Goal: Information Seeking & Learning: Check status

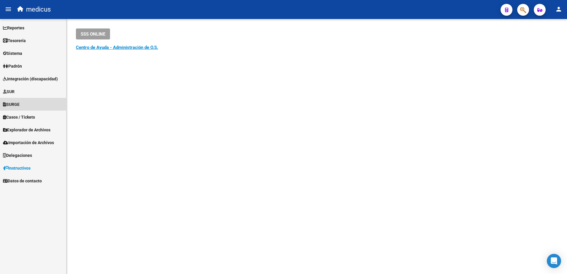
click at [15, 102] on span "SURGE" at bounding box center [11, 104] width 17 height 7
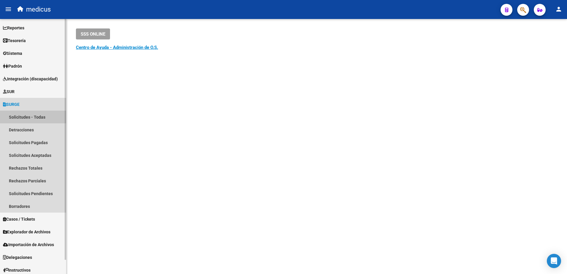
click at [28, 118] on link "Solicitudes - Todas" at bounding box center [33, 117] width 66 height 13
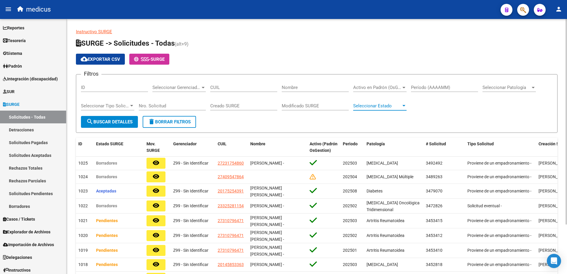
click at [397, 106] on span "Seleccionar Estado" at bounding box center [377, 105] width 48 height 5
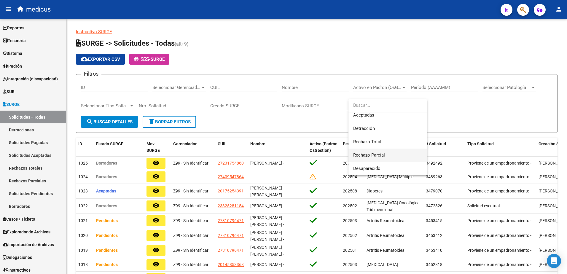
scroll to position [28, 0]
click at [375, 142] on span "Aceptadas" at bounding box center [387, 144] width 69 height 13
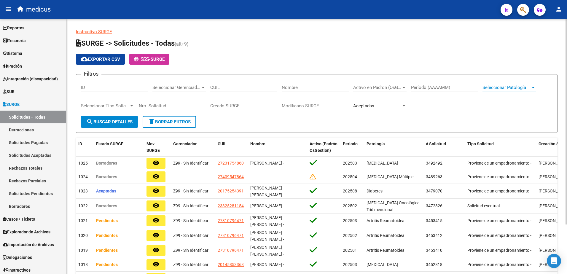
click at [521, 87] on span "Seleccionar Patología" at bounding box center [507, 87] width 48 height 5
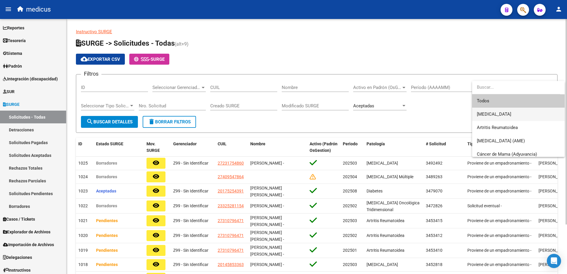
click at [523, 116] on span "[MEDICAL_DATA]" at bounding box center [518, 114] width 83 height 13
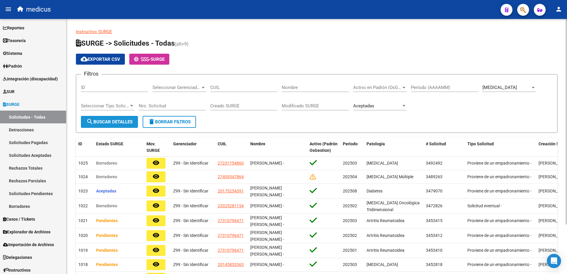
click at [114, 121] on span "search Buscar Detalles" at bounding box center [109, 121] width 46 height 5
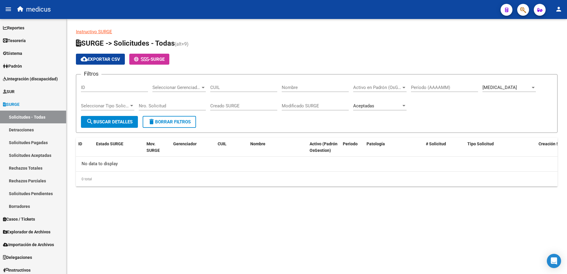
click at [534, 88] on div at bounding box center [533, 87] width 5 height 5
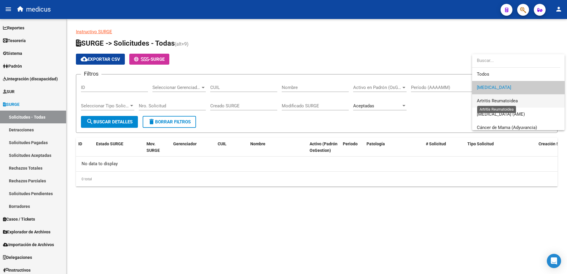
click at [516, 100] on span "Artritis Reumatoidea" at bounding box center [497, 100] width 41 height 5
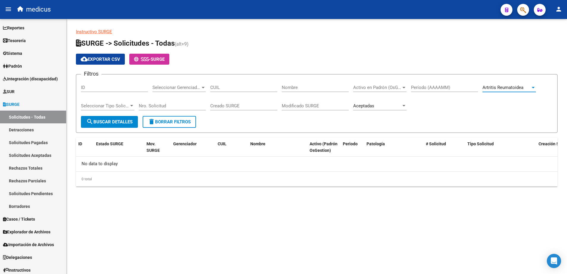
click at [125, 123] on span "search Buscar Detalles" at bounding box center [109, 121] width 46 height 5
click at [510, 86] on span "Artritis Reumatoidea" at bounding box center [503, 87] width 41 height 5
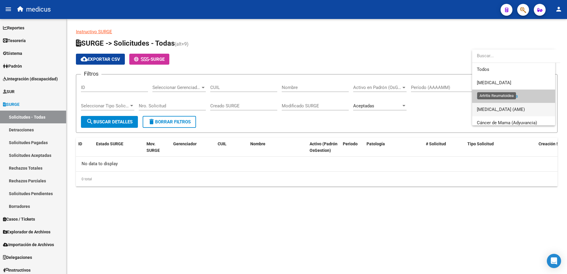
scroll to position [9, 0]
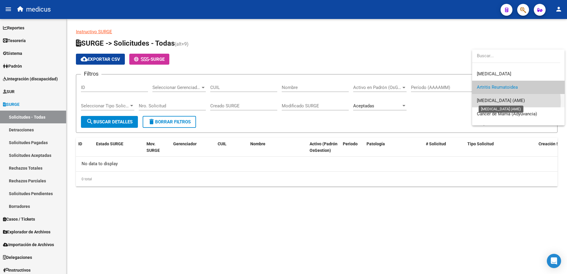
click at [500, 102] on span "[MEDICAL_DATA] (AME)" at bounding box center [501, 100] width 48 height 5
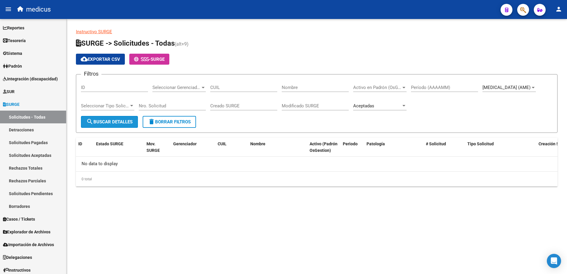
click at [117, 126] on button "search Buscar Detalles" at bounding box center [109, 122] width 57 height 12
click at [520, 88] on span "[MEDICAL_DATA] (AME)" at bounding box center [507, 87] width 48 height 5
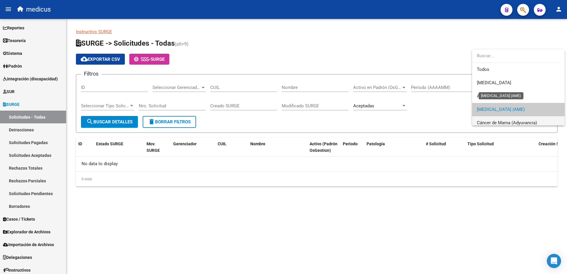
scroll to position [22, 0]
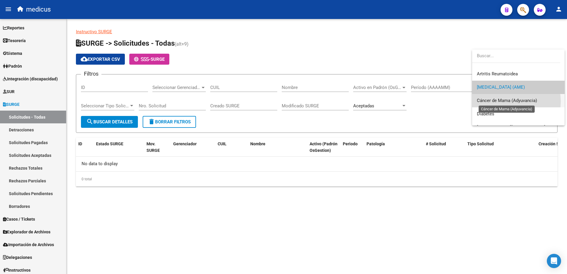
click at [508, 101] on span "Cáncer de Mama (Adyuvancia)" at bounding box center [507, 100] width 60 height 5
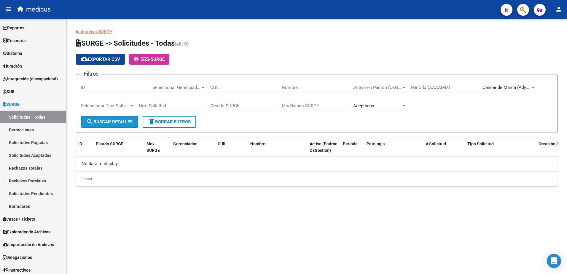
click at [111, 120] on span "search Buscar Detalles" at bounding box center [109, 121] width 46 height 5
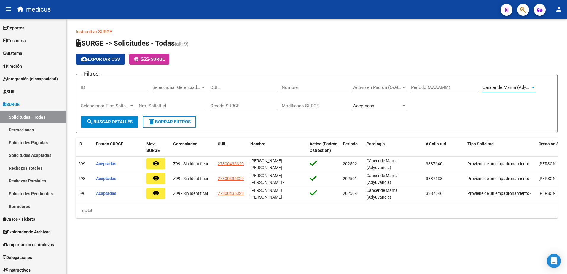
click at [535, 88] on div at bounding box center [533, 87] width 5 height 5
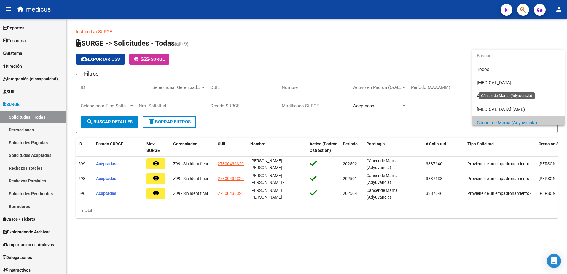
scroll to position [36, 0]
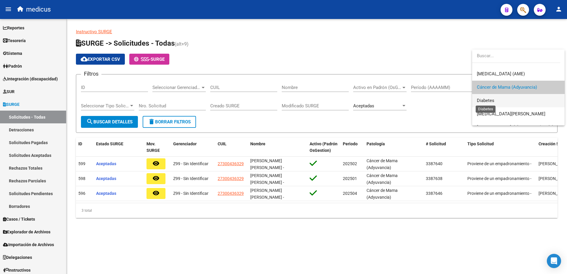
click at [492, 101] on span "Diabetes" at bounding box center [486, 100] width 18 height 5
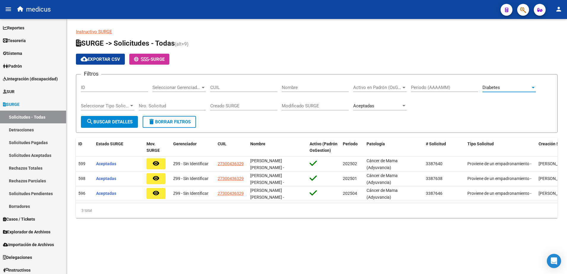
click at [534, 85] on div at bounding box center [533, 87] width 5 height 5
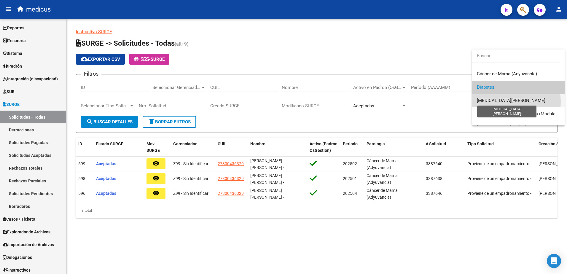
click at [507, 102] on span "[MEDICAL_DATA][PERSON_NAME]" at bounding box center [511, 100] width 69 height 5
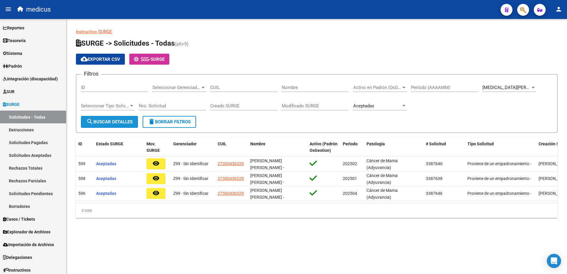
click at [116, 127] on button "search Buscar Detalles" at bounding box center [109, 122] width 57 height 12
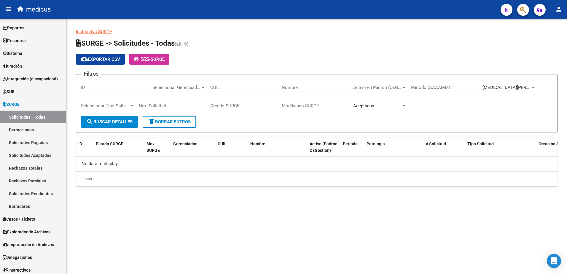
click at [535, 89] on div at bounding box center [533, 87] width 5 height 5
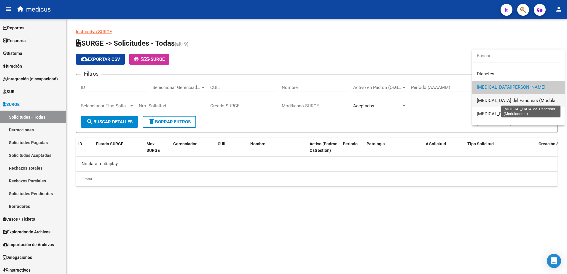
click at [524, 100] on span "[MEDICAL_DATA] del Páncreas (Moduladores)" at bounding box center [522, 100] width 91 height 5
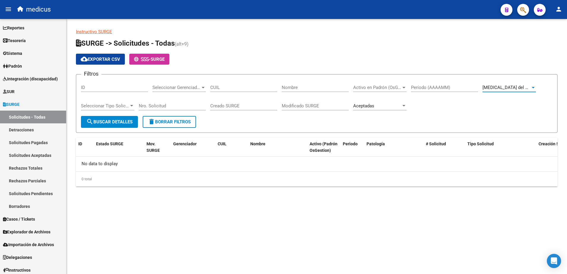
click at [100, 124] on span "search Buscar Detalles" at bounding box center [109, 121] width 46 height 5
click at [520, 89] on span "[MEDICAL_DATA] del Páncreas (Moduladores)" at bounding box center [528, 87] width 91 height 5
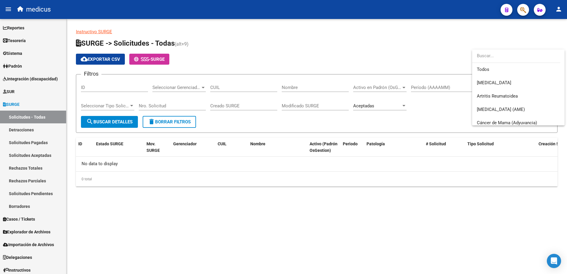
scroll to position [76, 0]
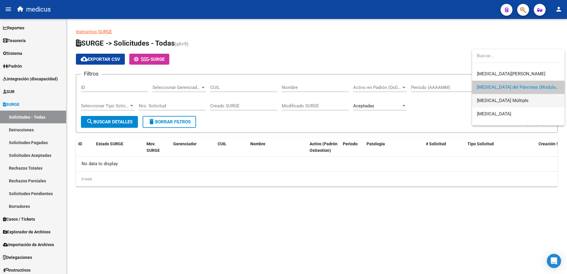
click at [493, 98] on span "[MEDICAL_DATA] Múltiple" at bounding box center [518, 100] width 83 height 13
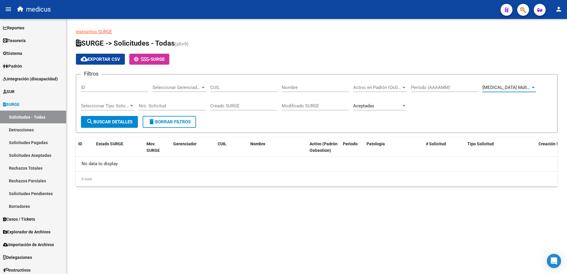
click at [98, 124] on span "search Buscar Detalles" at bounding box center [109, 121] width 46 height 5
click at [510, 90] on span "[MEDICAL_DATA] Múltiple" at bounding box center [509, 87] width 52 height 5
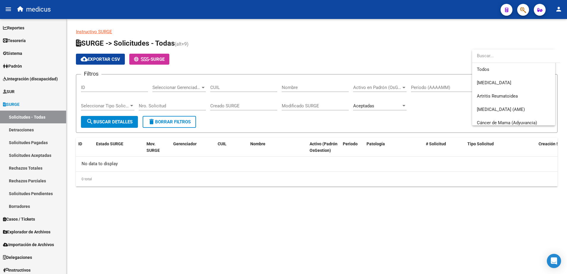
scroll to position [89, 0]
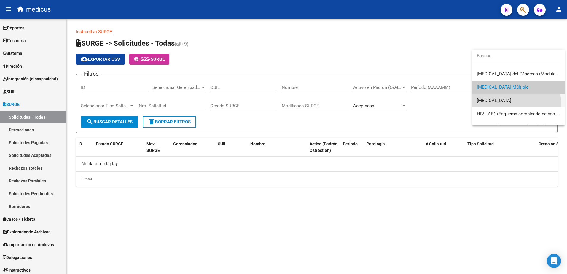
click at [501, 104] on span "[MEDICAL_DATA]" at bounding box center [518, 100] width 83 height 13
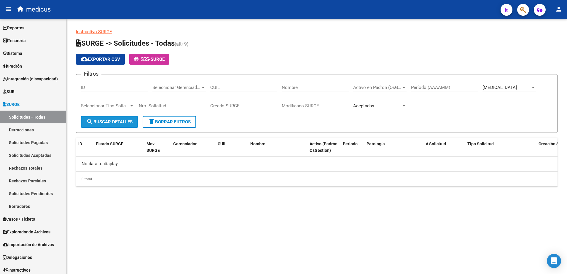
click at [113, 119] on span "search Buscar Detalles" at bounding box center [109, 121] width 46 height 5
click at [507, 85] on div "[MEDICAL_DATA]" at bounding box center [507, 87] width 48 height 5
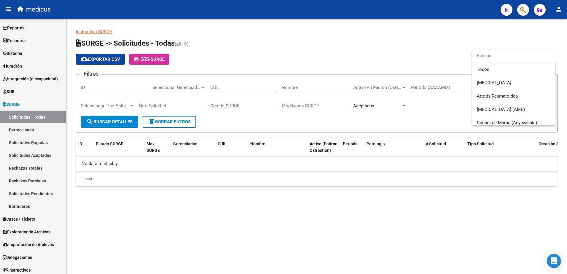
scroll to position [102, 0]
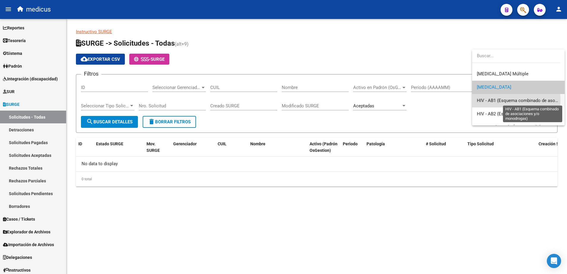
drag, startPoint x: 497, startPoint y: 100, endPoint x: 382, endPoint y: 108, distance: 115.7
click at [496, 99] on span "HIV - AB1 (Esquema combinado de asociaciones y/o monodrogas)" at bounding box center [543, 100] width 133 height 5
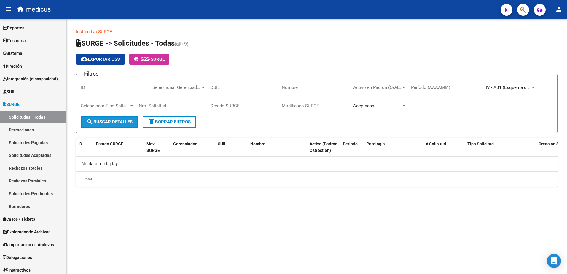
click at [115, 121] on span "search Buscar Detalles" at bounding box center [109, 121] width 46 height 5
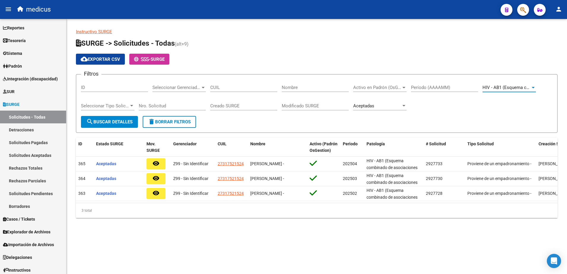
click at [531, 87] on div at bounding box center [533, 87] width 5 height 5
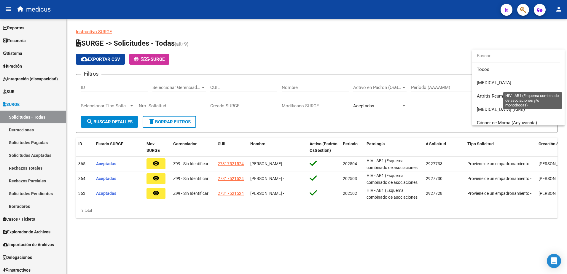
scroll to position [116, 0]
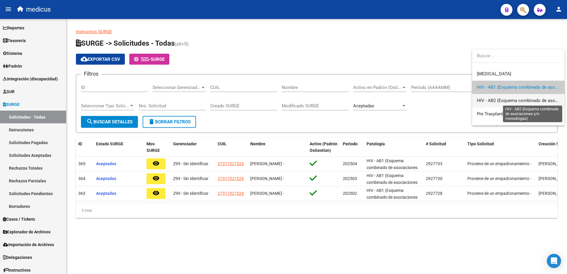
click at [489, 100] on span "HIV - AB2 (Esquema combinado de asociaciones y/o monodrogas)" at bounding box center [543, 100] width 133 height 5
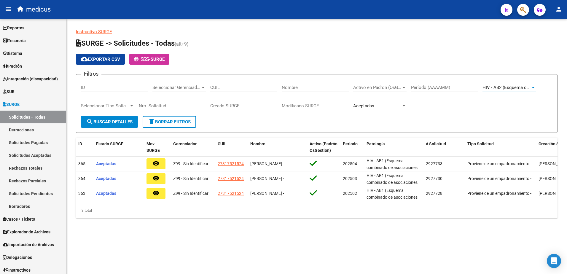
click at [104, 125] on button "search Buscar Detalles" at bounding box center [109, 122] width 57 height 12
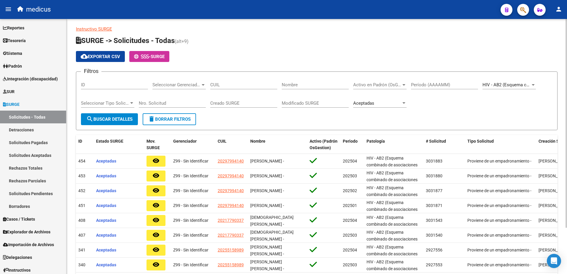
scroll to position [0, 0]
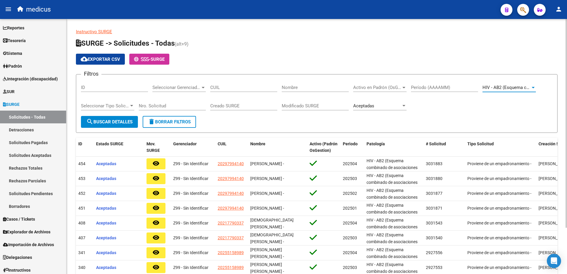
click at [532, 88] on div at bounding box center [533, 87] width 5 height 5
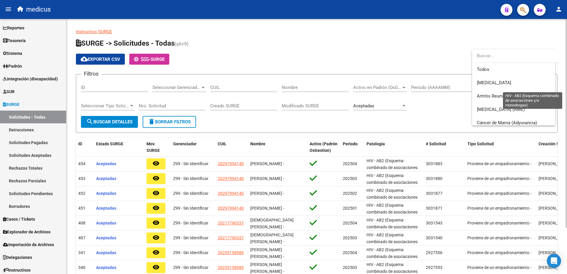
scroll to position [129, 0]
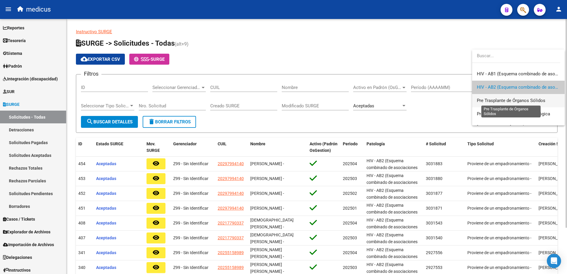
click at [503, 100] on span "Pre Trasplante de Órganos Sólidos" at bounding box center [511, 100] width 69 height 5
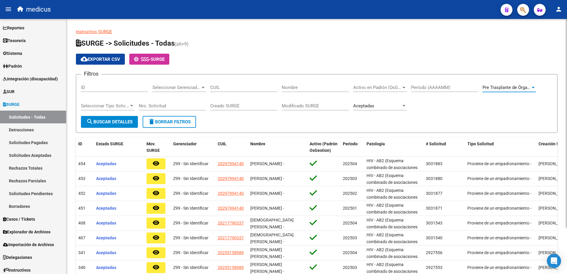
click at [127, 124] on span "search Buscar Detalles" at bounding box center [109, 121] width 46 height 5
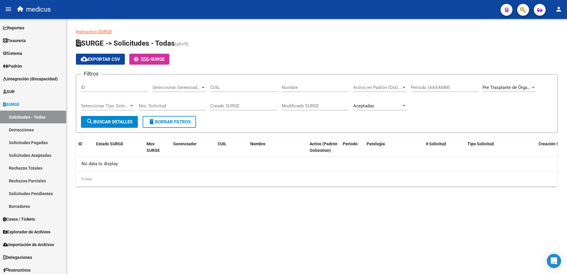
click at [504, 84] on div "Pre Trasplante de Órganos Sólidos Seleccionar Patología" at bounding box center [509, 85] width 53 height 13
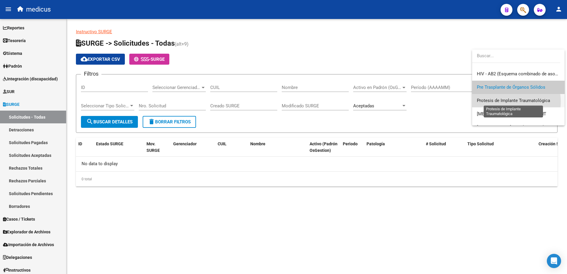
click at [505, 102] on span "Protesis de Implante Traumatológica" at bounding box center [513, 100] width 73 height 5
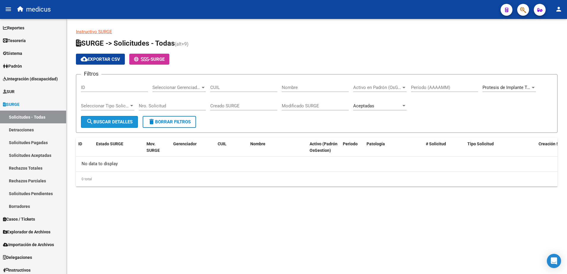
click at [91, 119] on mat-icon "search" at bounding box center [89, 121] width 7 height 7
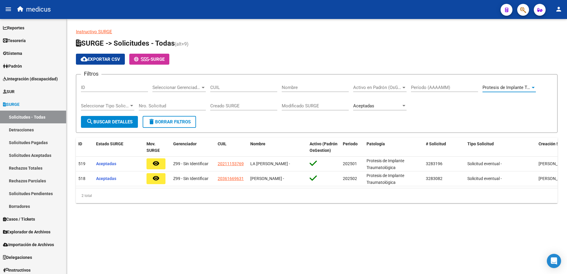
click at [534, 88] on div at bounding box center [533, 87] width 3 height 1
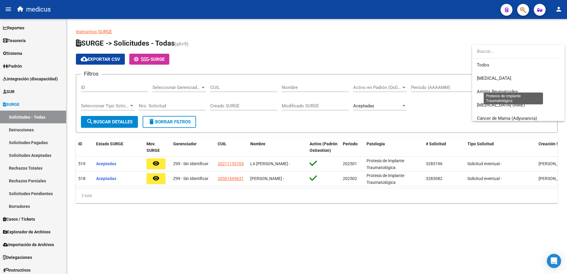
scroll to position [151, 0]
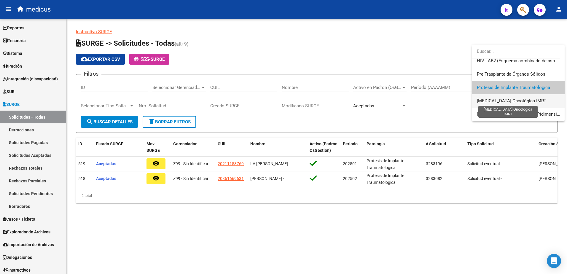
click at [496, 101] on span "[MEDICAL_DATA] Oncológica IMRT" at bounding box center [511, 100] width 69 height 5
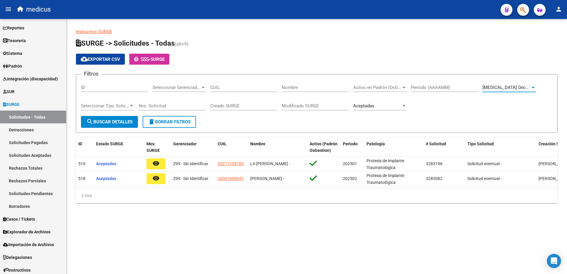
click at [101, 124] on span "search Buscar Detalles" at bounding box center [109, 121] width 46 height 5
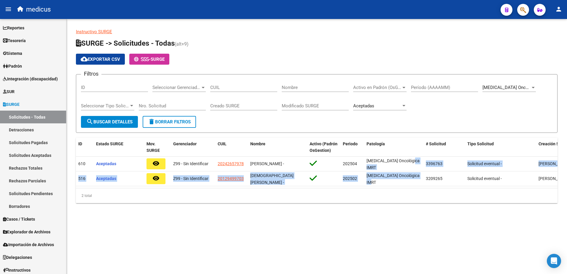
scroll to position [0, 0]
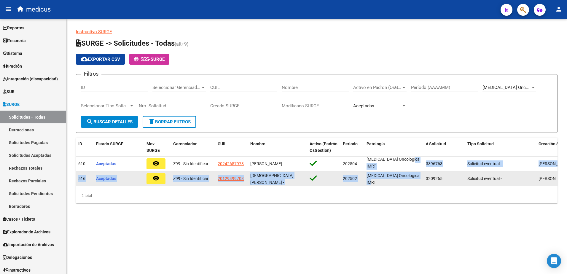
drag, startPoint x: 419, startPoint y: 156, endPoint x: 439, endPoint y: 186, distance: 35.1
click at [439, 186] on datatable-scroller "610 Aceptadas remove_red_eye Z99 - Sin Identificar 20242657978 [PERSON_NAME] - …" at bounding box center [317, 172] width 482 height 30
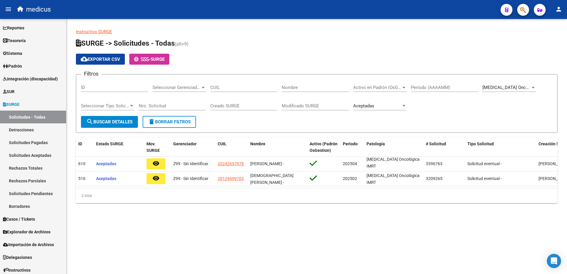
drag, startPoint x: 439, startPoint y: 186, endPoint x: 405, endPoint y: 221, distance: 48.9
click at [417, 228] on mat-sidenav-content "Instructivo SURGE SURGE -> Solicitudes - Todas (alt+9) cloud_download Exportar …" at bounding box center [316, 146] width 501 height 255
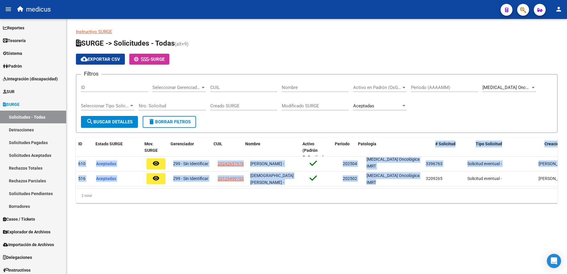
drag, startPoint x: 423, startPoint y: 151, endPoint x: 439, endPoint y: 190, distance: 42.0
click at [440, 188] on div "ID Estado SURGE Mov. SURGE Gerenciador CUIL Nombre Activo (Padrón OsGestion) Pe…" at bounding box center [317, 171] width 482 height 66
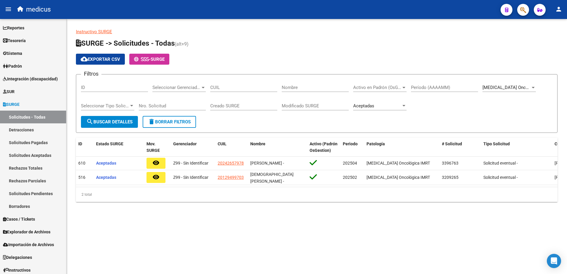
drag, startPoint x: 439, startPoint y: 190, endPoint x: 425, endPoint y: 215, distance: 29.3
click at [425, 215] on div "Instructivo SURGE SURGE -> Solicitudes - Todas (alt+9) cloud_download Exportar …" at bounding box center [316, 120] width 501 height 202
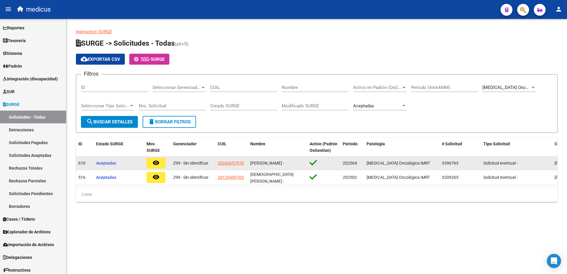
drag, startPoint x: 445, startPoint y: 160, endPoint x: 441, endPoint y: 161, distance: 4.3
click at [442, 161] on datatable-body-cell "3396763" at bounding box center [461, 163] width 42 height 13
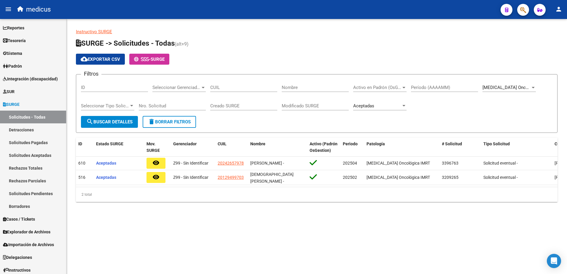
click at [436, 209] on div "Instructivo SURGE SURGE -> Solicitudes - Todas (alt+9) cloud_download Exportar …" at bounding box center [316, 120] width 501 height 202
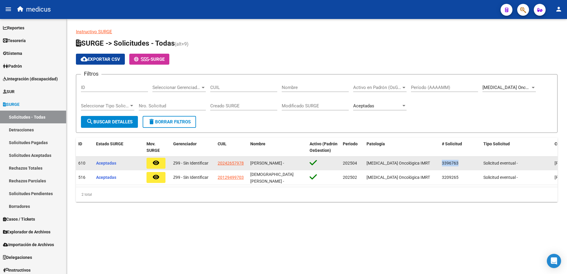
drag, startPoint x: 441, startPoint y: 162, endPoint x: 458, endPoint y: 163, distance: 17.5
click at [458, 163] on datatable-body-cell "3396763" at bounding box center [461, 163] width 42 height 13
copy span "3396763"
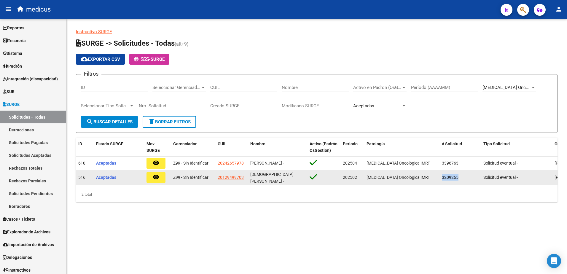
drag, startPoint x: 443, startPoint y: 177, endPoint x: 463, endPoint y: 180, distance: 20.1
click at [463, 180] on div "3209265" at bounding box center [460, 177] width 37 height 7
copy span "3209265"
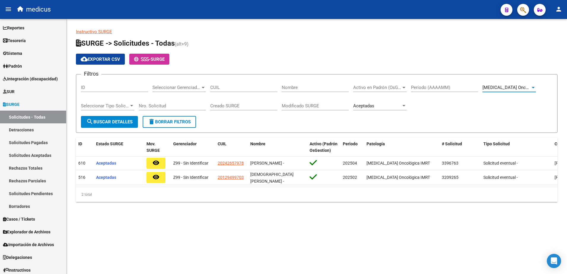
click at [526, 85] on span "[MEDICAL_DATA] Oncológica IMRT" at bounding box center [517, 87] width 69 height 5
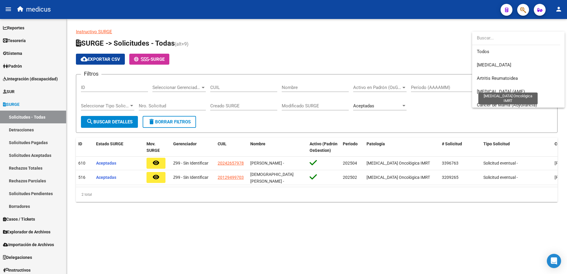
scroll to position [151, 0]
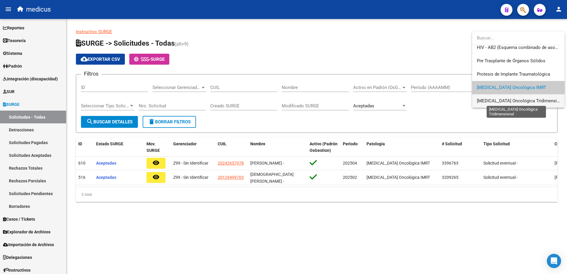
click at [520, 100] on span "[MEDICAL_DATA] Oncológica Tridimensional" at bounding box center [521, 100] width 89 height 5
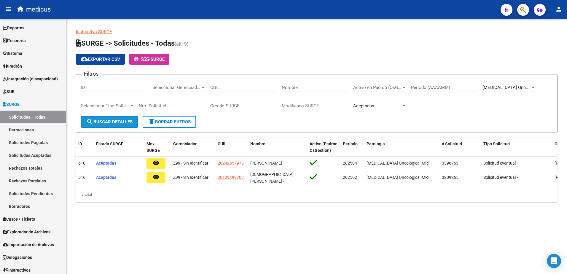
click at [127, 126] on button "search Buscar Detalles" at bounding box center [109, 122] width 57 height 12
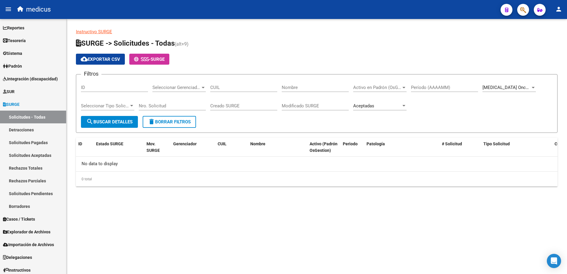
click at [502, 88] on span "[MEDICAL_DATA] Oncológica Tridimensional" at bounding box center [527, 87] width 89 height 5
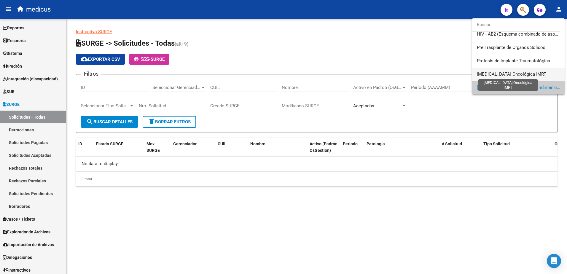
click at [505, 72] on span "[MEDICAL_DATA] Oncológica IMRT" at bounding box center [511, 74] width 69 height 5
